Goal: Register for event/course

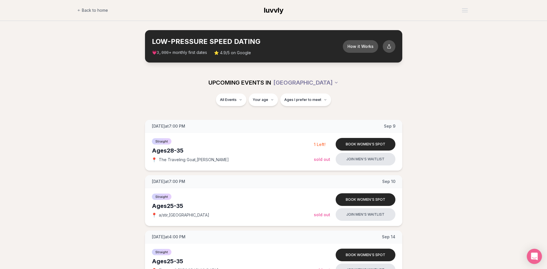
click at [535, 256] on icon "Open Intercom Messenger" at bounding box center [534, 256] width 7 height 7
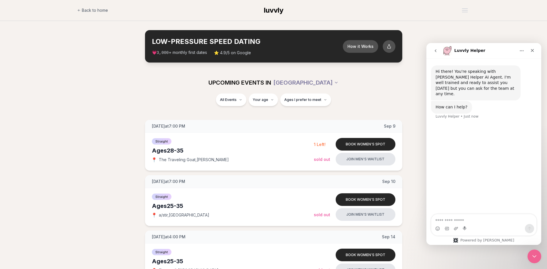
click at [418, 74] on div "UPCOMING EVENTS IN [GEOGRAPHIC_DATA]" at bounding box center [273, 83] width 331 height 22
click at [533, 50] on icon "Close" at bounding box center [532, 50] width 5 height 5
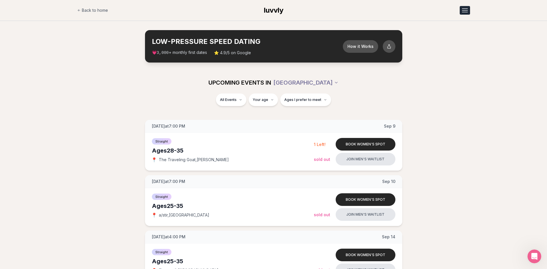
click at [465, 10] on div "Open menu" at bounding box center [465, 10] width 6 height 1
click at [444, 95] on div "All Events Your age Ages I prefer to meet" at bounding box center [273, 104] width 547 height 20
click at [88, 9] on span "Back to home" at bounding box center [95, 10] width 26 height 6
